Goal: Task Accomplishment & Management: Complete application form

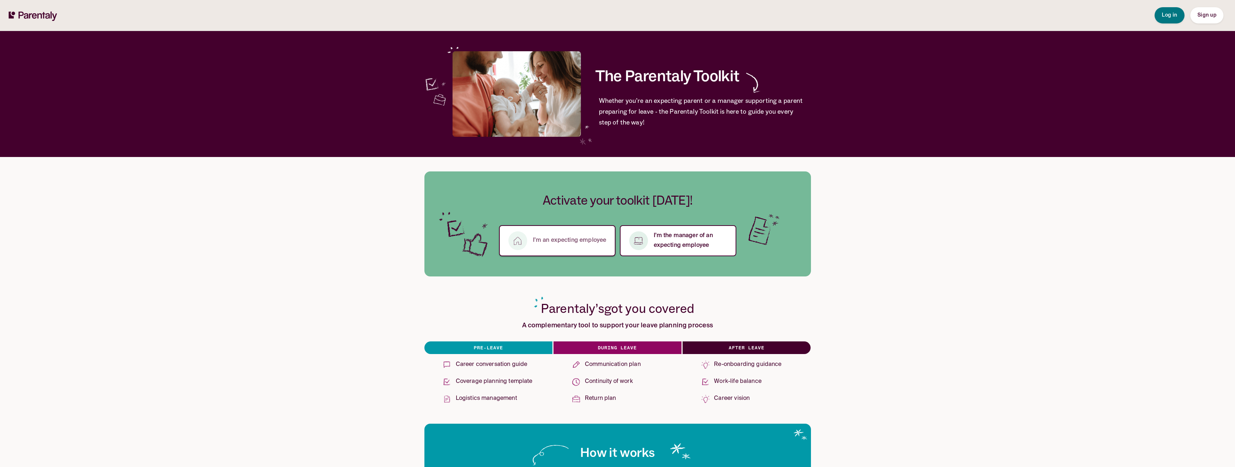
click at [554, 241] on p "I’m an expecting employee" at bounding box center [570, 240] width 74 height 10
